Goal: Find contact information: Find contact information

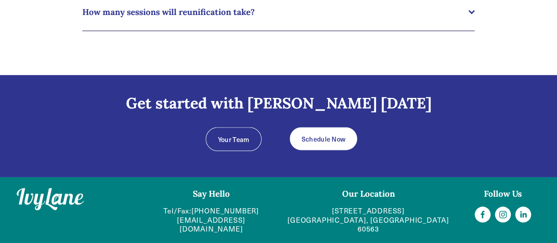
scroll to position [773, 0]
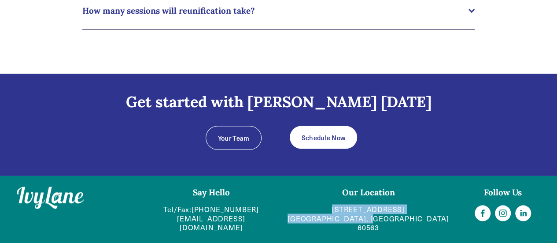
drag, startPoint x: 414, startPoint y: 224, endPoint x: 318, endPoint y: 210, distance: 97.0
click at [318, 210] on p "618 West 5th Ave Suite B Naperville, IL 60563" at bounding box center [368, 217] width 165 height 27
copy link "618 West 5th Ave Suite B Naperville, IL 60563"
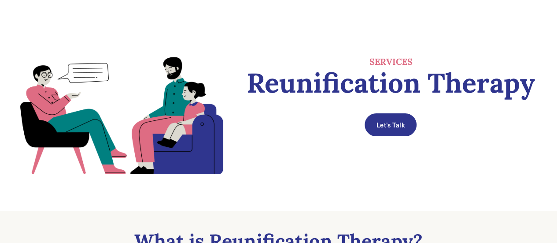
scroll to position [0, 0]
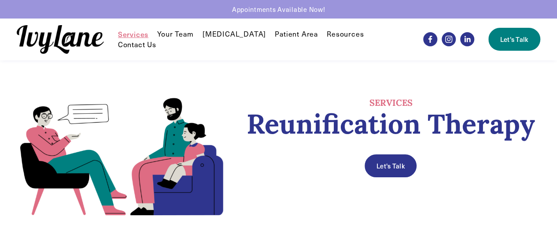
click at [179, 37] on link "Your Team" at bounding box center [175, 34] width 36 height 11
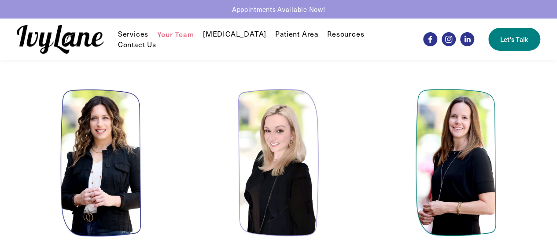
click at [156, 42] on link "Contact Us" at bounding box center [137, 44] width 38 height 11
click at [136, 39] on span "Services" at bounding box center [133, 33] width 30 height 9
click at [0, 0] on span "Reunification Therapy" at bounding box center [0, 0] width 0 height 0
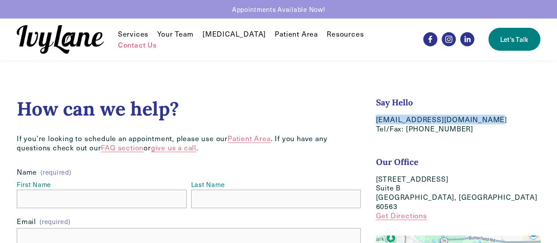
drag, startPoint x: 484, startPoint y: 118, endPoint x: 372, endPoint y: 119, distance: 111.8
click at [372, 119] on div "Say Hello [EMAIL_ADDRESS][DOMAIN_NAME] Tel/Fax: [PHONE_NUMBER] Our Office [STRE…" at bounding box center [458, 162] width 180 height 130
copy p "[EMAIL_ADDRESS][DOMAIN_NAME]"
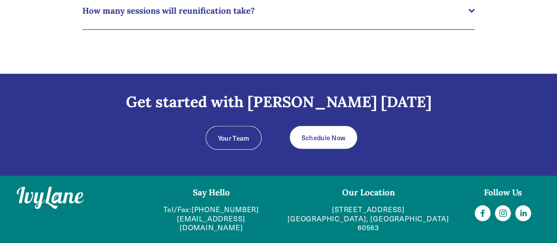
scroll to position [773, 0]
